Goal: Task Accomplishment & Management: Use online tool/utility

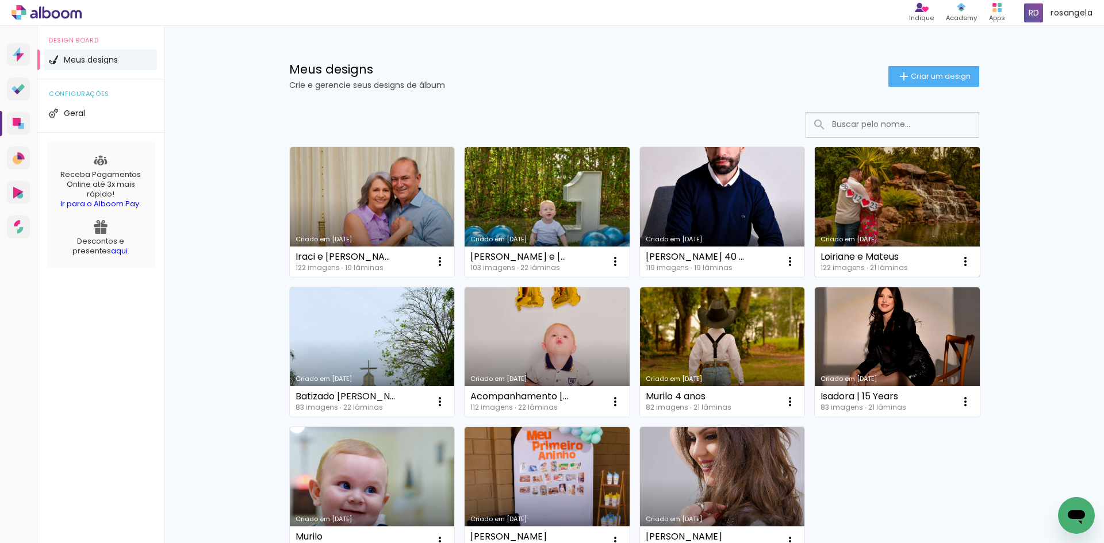
click at [854, 159] on link "Criado em [DATE]" at bounding box center [897, 212] width 165 height 130
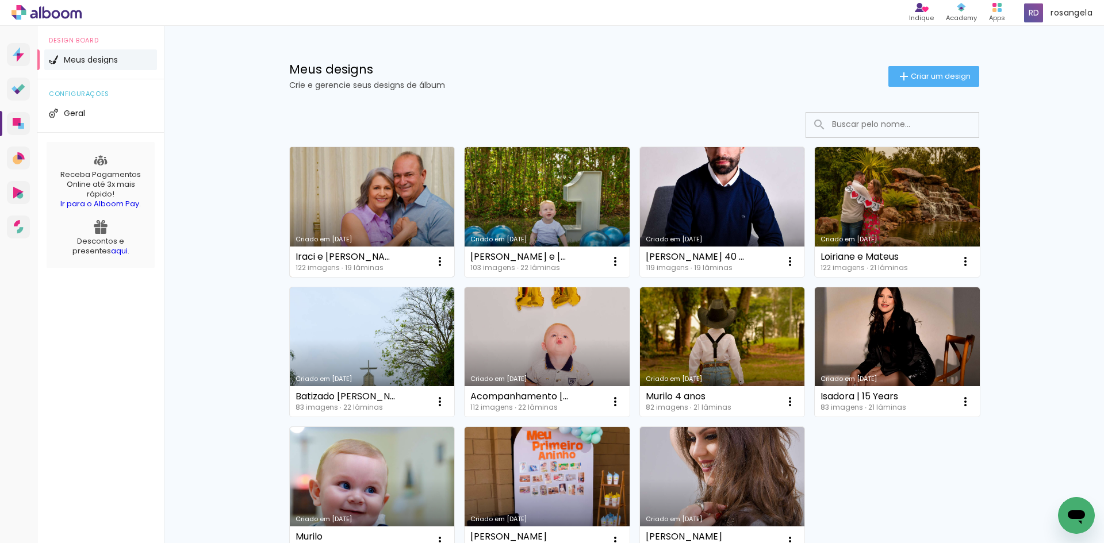
click at [330, 229] on link "Criado em [DATE]" at bounding box center [372, 212] width 165 height 130
